Goal: Task Accomplishment & Management: Manage account settings

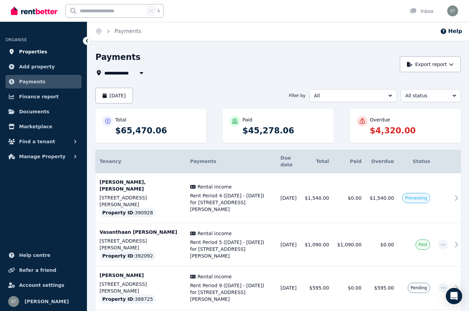
click at [39, 54] on span "Properties" at bounding box center [33, 52] width 28 height 8
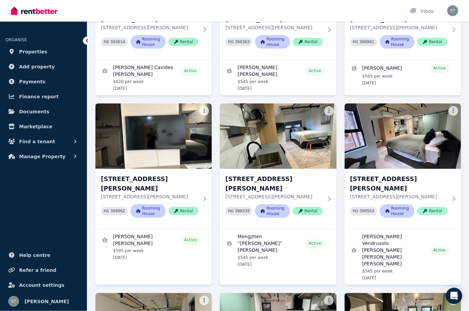
scroll to position [1069, 0]
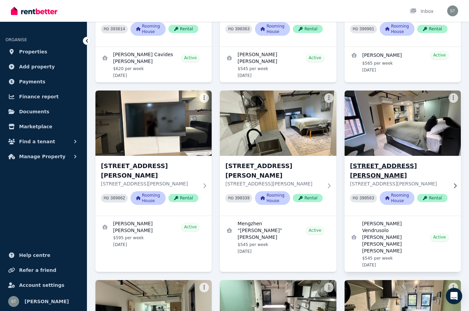
click at [442, 161] on h3 "[STREET_ADDRESS][PERSON_NAME]" at bounding box center [398, 170] width 97 height 19
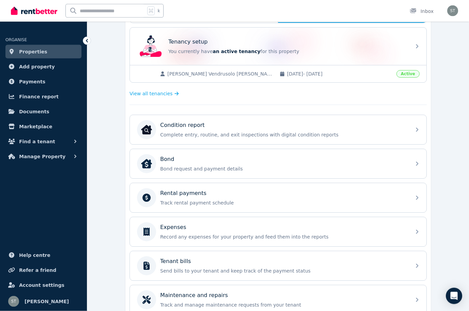
scroll to position [138, 0]
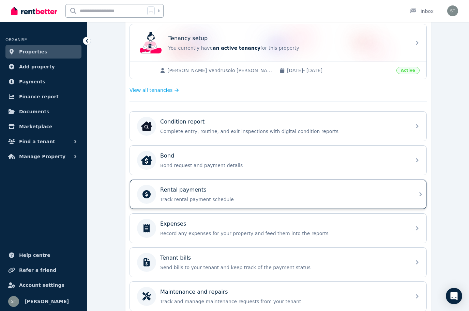
click at [258, 193] on div "Rental payments" at bounding box center [283, 190] width 247 height 8
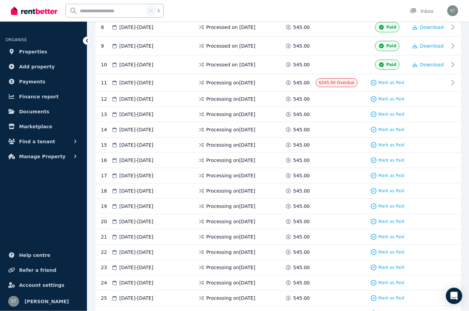
scroll to position [317, 0]
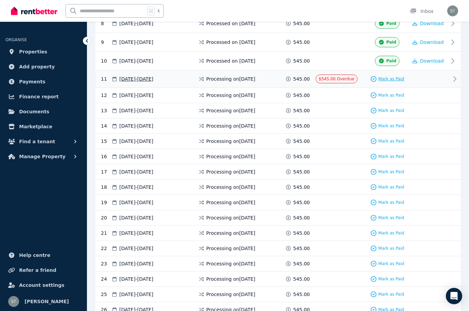
click at [393, 82] on span "Mark as Paid" at bounding box center [391, 78] width 26 height 5
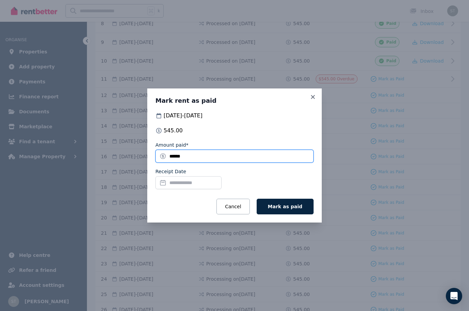
click at [201, 163] on input "******" at bounding box center [234, 156] width 158 height 13
type input "*"
type input "***"
click at [184, 189] on input "Receipt Date" at bounding box center [188, 182] width 66 height 13
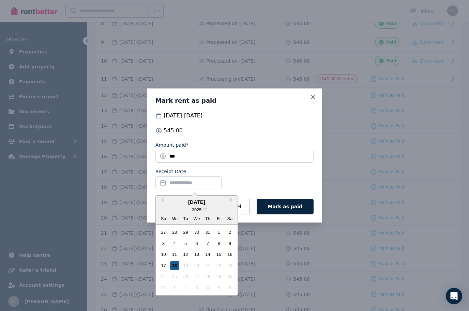
click at [174, 270] on div "18" at bounding box center [174, 265] width 9 height 9
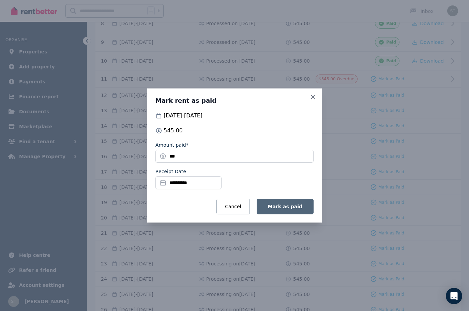
click at [289, 209] on span "Mark as paid" at bounding box center [285, 206] width 34 height 5
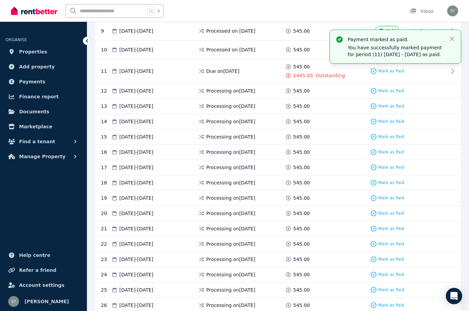
click at [311, 94] on div "545.00" at bounding box center [300, 91] width 31 height 7
click at [391, 94] on span "Mark as Paid" at bounding box center [391, 90] width 26 height 5
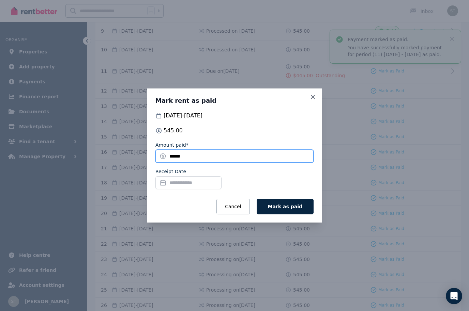
click at [195, 163] on input "******" at bounding box center [234, 156] width 158 height 13
type input "*"
type input "***"
click at [192, 189] on input "Receipt Date" at bounding box center [188, 182] width 66 height 13
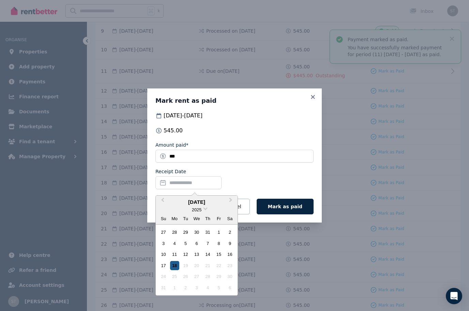
click at [175, 270] on div "18" at bounding box center [174, 265] width 9 height 9
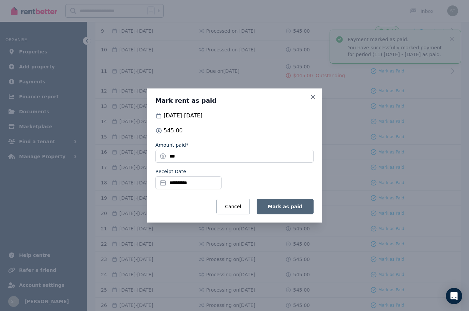
click at [289, 209] on span "Mark as paid" at bounding box center [285, 206] width 34 height 5
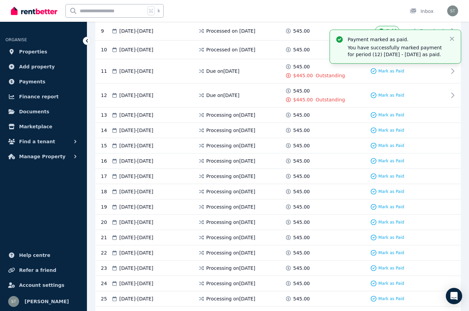
click at [304, 118] on span "545.00" at bounding box center [301, 115] width 17 height 7
click at [398, 118] on span "Mark as Paid" at bounding box center [391, 114] width 26 height 5
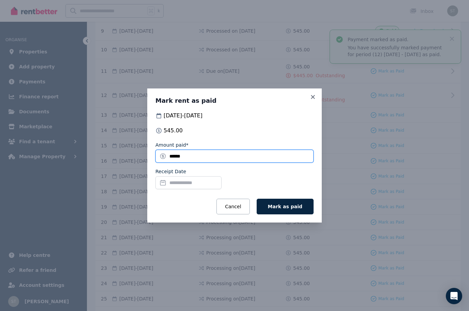
click at [201, 163] on input "******" at bounding box center [234, 156] width 158 height 13
type input "*"
type input "***"
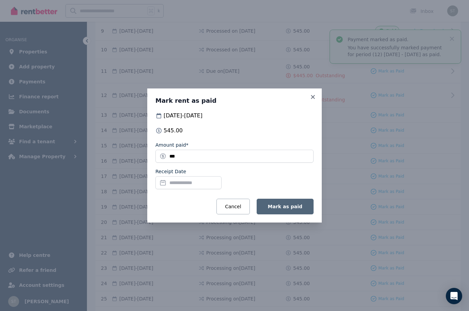
click at [291, 209] on span "Mark as paid" at bounding box center [285, 206] width 34 height 5
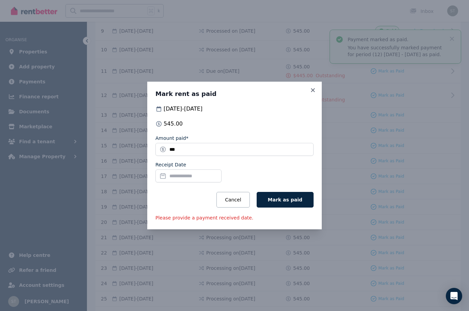
click at [184, 183] on input "Receipt Date" at bounding box center [188, 176] width 66 height 13
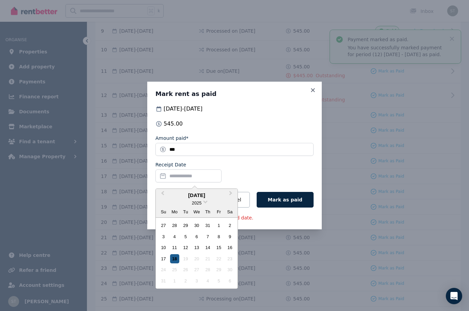
click at [176, 264] on div "18" at bounding box center [174, 258] width 9 height 9
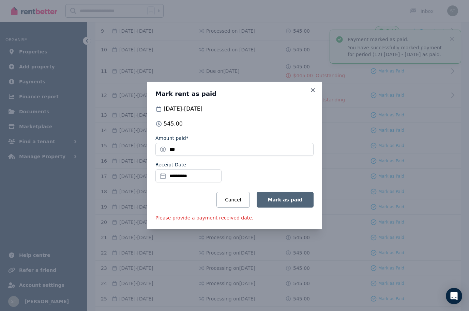
click at [287, 203] on span "Mark as paid" at bounding box center [285, 199] width 34 height 5
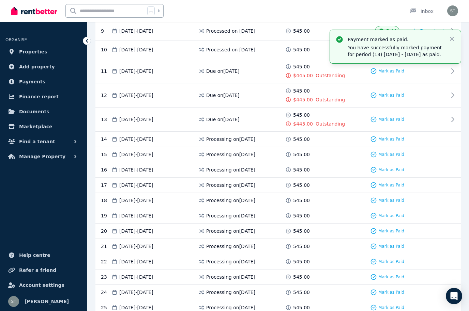
click at [397, 142] on span "Mark as Paid" at bounding box center [391, 139] width 26 height 5
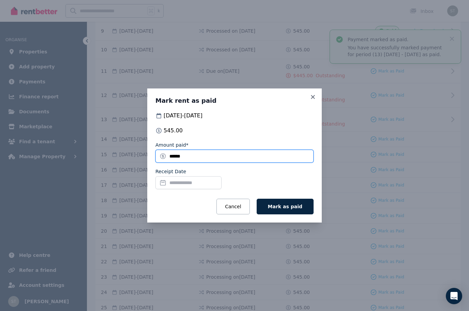
click at [222, 163] on input "******" at bounding box center [234, 156] width 158 height 13
type input "*"
type input "***"
click at [187, 189] on input "Receipt Date" at bounding box center [188, 182] width 66 height 13
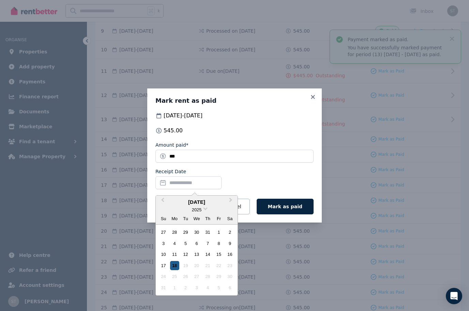
click at [175, 270] on div "18" at bounding box center [174, 265] width 9 height 9
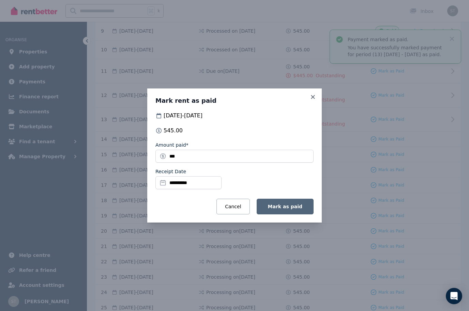
click at [290, 209] on span "Mark as paid" at bounding box center [285, 206] width 34 height 5
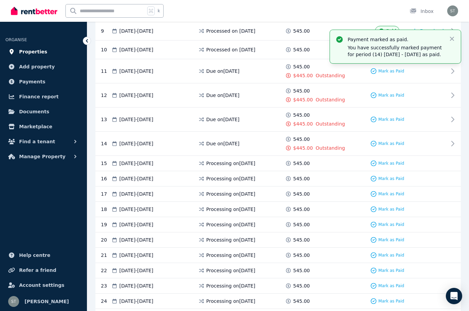
click at [30, 53] on span "Properties" at bounding box center [33, 52] width 28 height 8
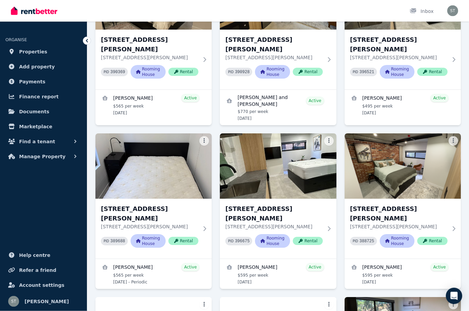
scroll to position [348, 0]
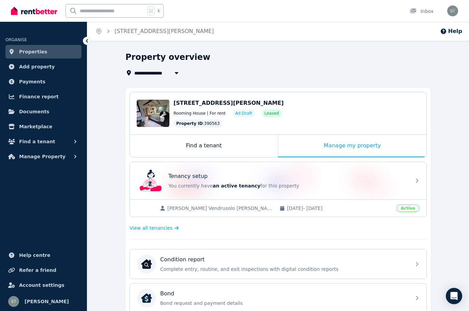
click at [33, 48] on span "Properties" at bounding box center [33, 52] width 28 height 8
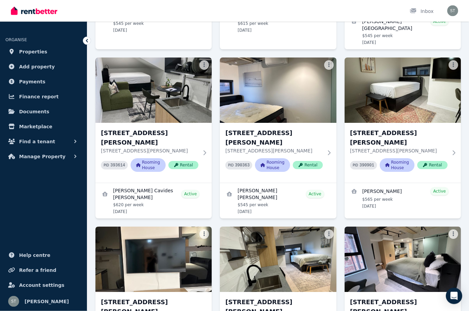
scroll to position [933, 0]
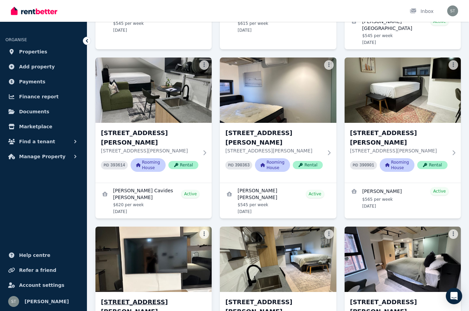
click at [149, 225] on img at bounding box center [153, 259] width 122 height 69
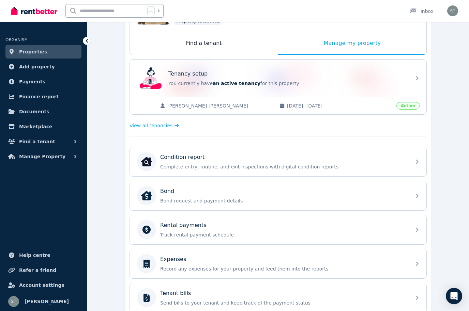
scroll to position [110, 0]
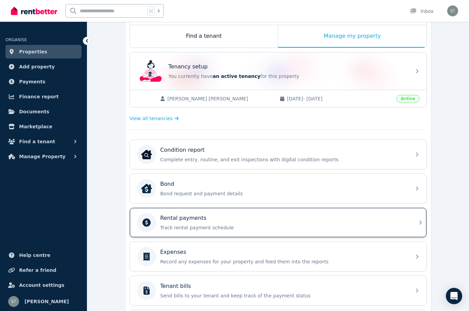
click at [283, 221] on div "Rental payments" at bounding box center [283, 218] width 247 height 8
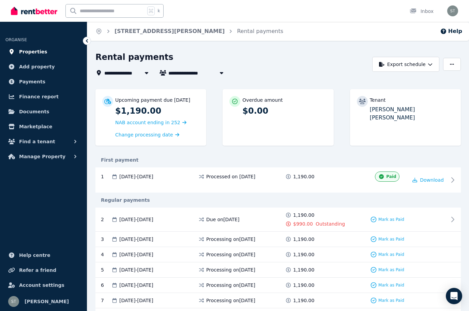
click at [32, 49] on span "Properties" at bounding box center [33, 52] width 28 height 8
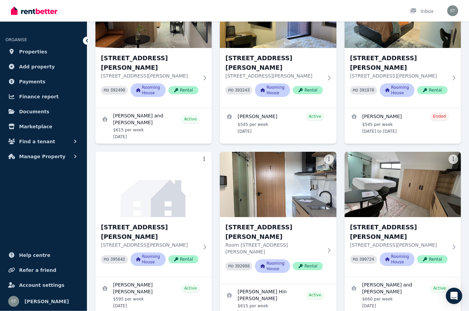
scroll to position [1536, 0]
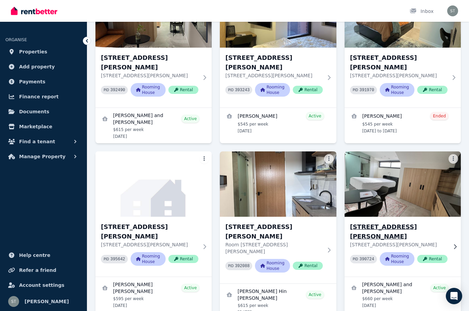
click at [419, 217] on div "[STREET_ADDRESS][PERSON_NAME][PERSON_NAME] PID 390724 Rooming House Rental" at bounding box center [402, 247] width 116 height 60
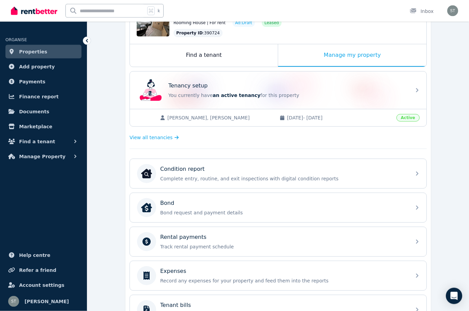
scroll to position [91, 0]
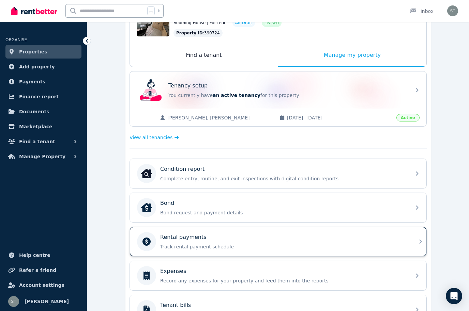
click at [243, 244] on p "Track rental payment schedule" at bounding box center [283, 246] width 247 height 7
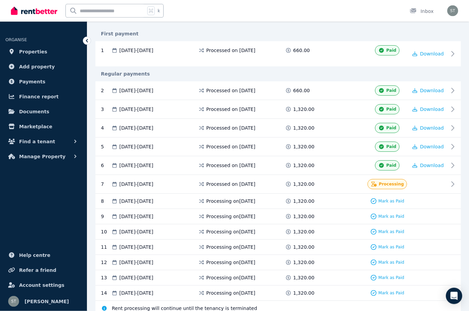
scroll to position [150, 0]
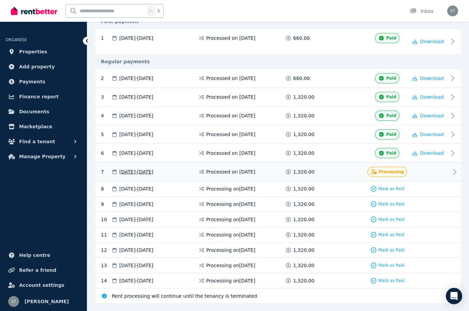
click at [437, 177] on div at bounding box center [427, 172] width 41 height 10
click at [396, 192] on span "Mark as Paid" at bounding box center [391, 188] width 26 height 5
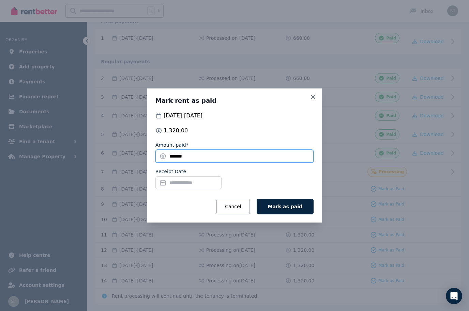
click at [207, 163] on input "*******" at bounding box center [234, 156] width 158 height 13
type input "*"
type input "***"
click at [175, 189] on input "Receipt Date" at bounding box center [188, 182] width 66 height 13
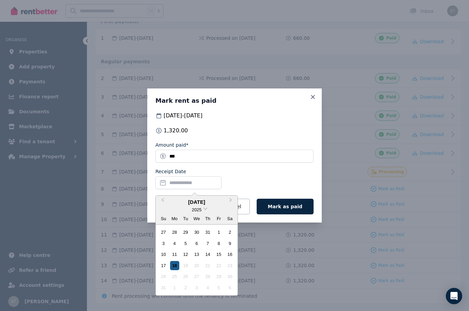
click at [175, 270] on div "18" at bounding box center [174, 265] width 9 height 9
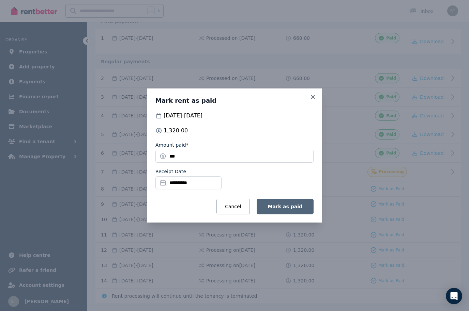
click at [290, 209] on span "Mark as paid" at bounding box center [285, 206] width 34 height 5
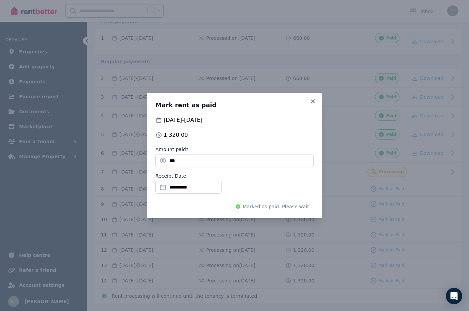
scroll to position [148, 0]
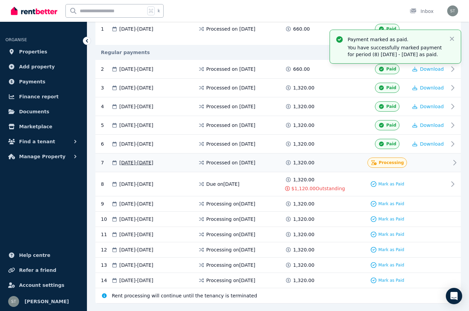
click at [394, 165] on span "Processing" at bounding box center [390, 162] width 25 height 5
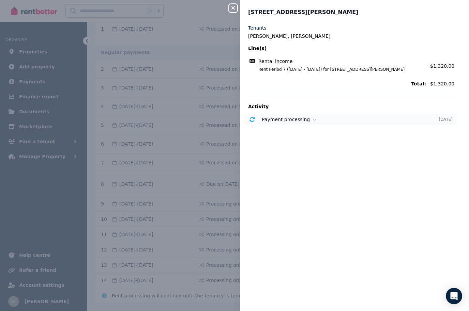
click at [288, 119] on span "Payment processing" at bounding box center [285, 119] width 48 height 5
